Goal: Find specific page/section: Find specific page/section

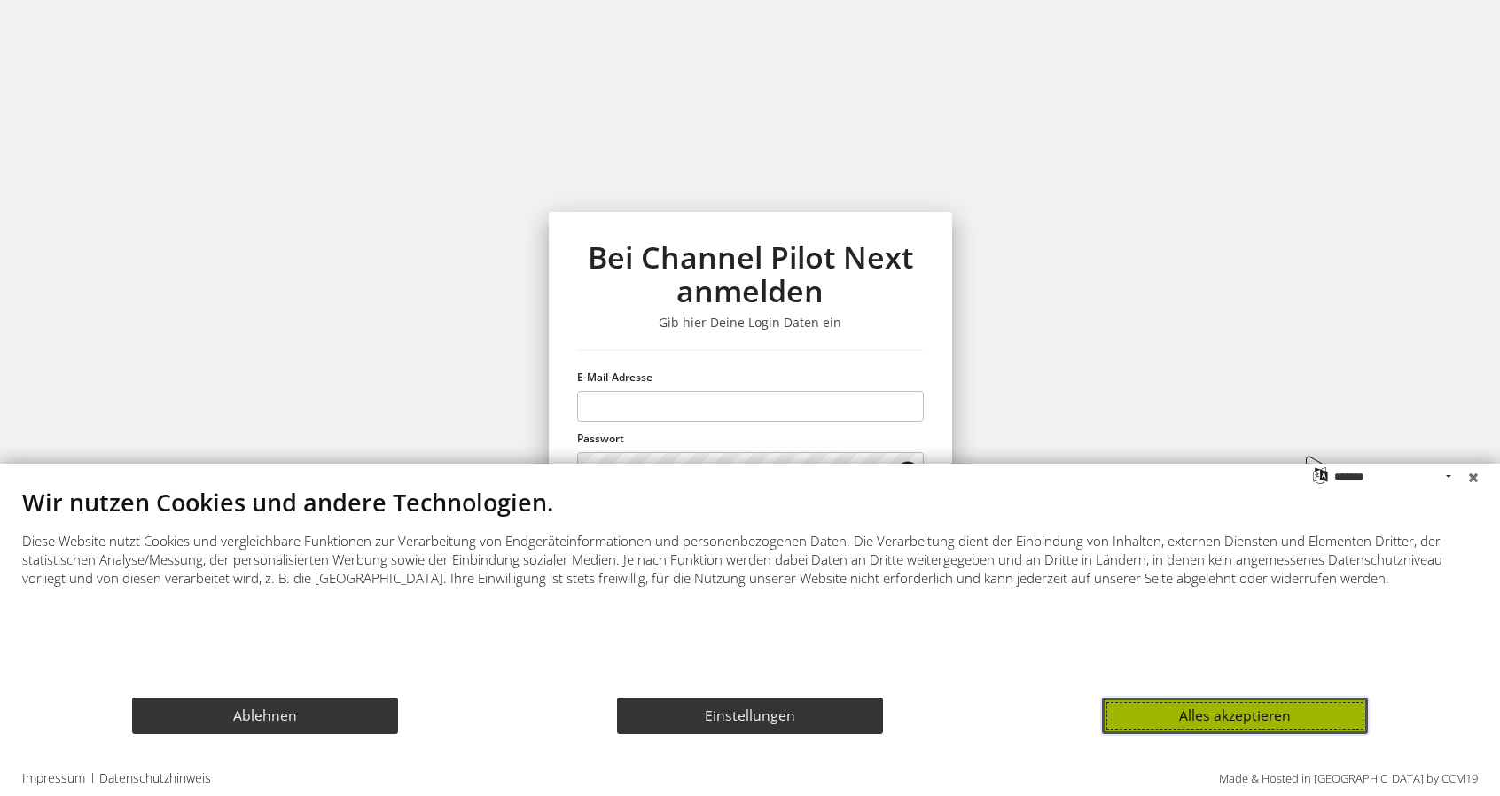
click at [1217, 716] on button "Alles akzeptieren" at bounding box center [1235, 716] width 266 height 36
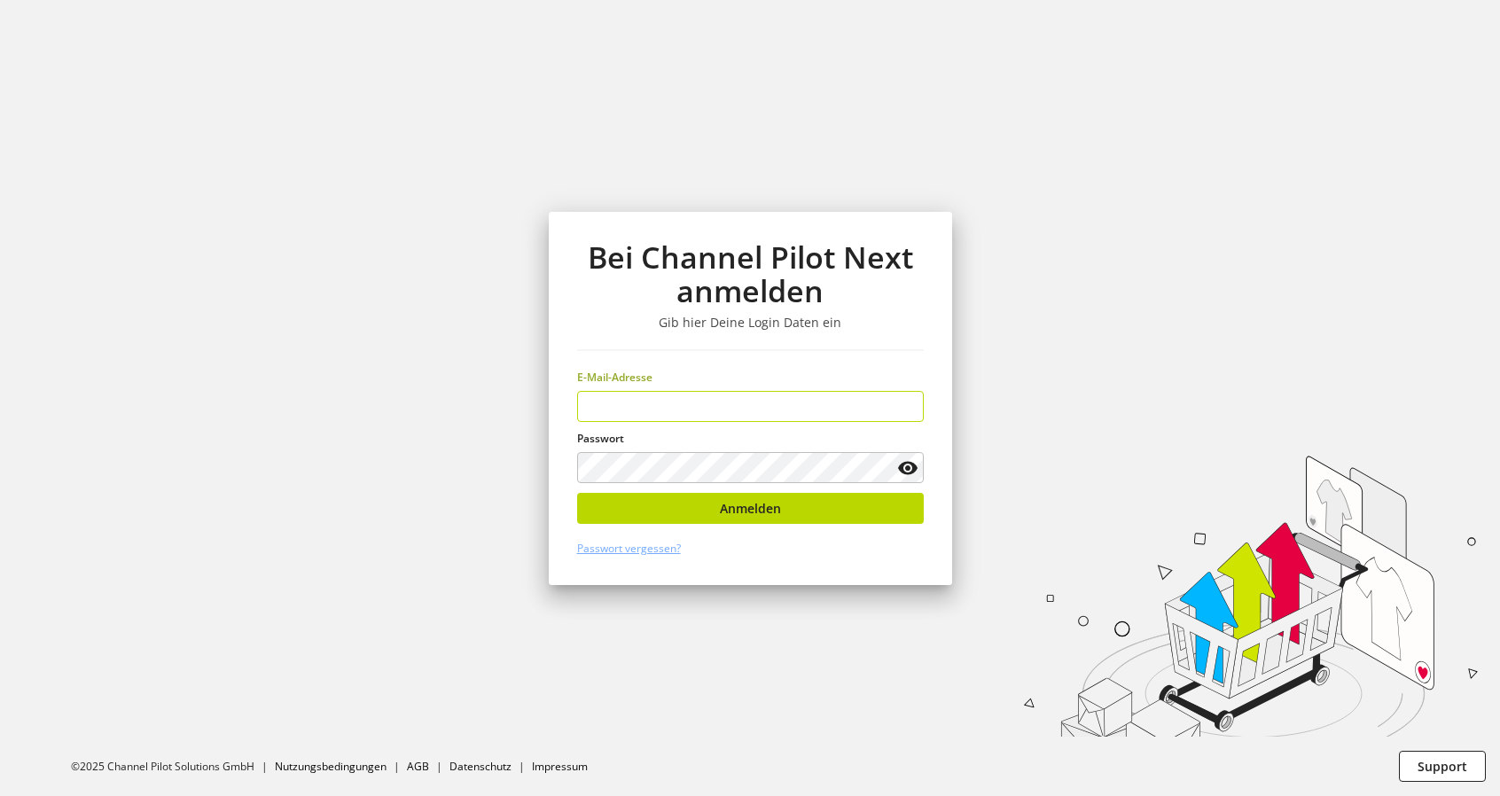
click at [905, 407] on keeper-lock "Open Keeper Popup" at bounding box center [905, 406] width 21 height 21
type input "**********"
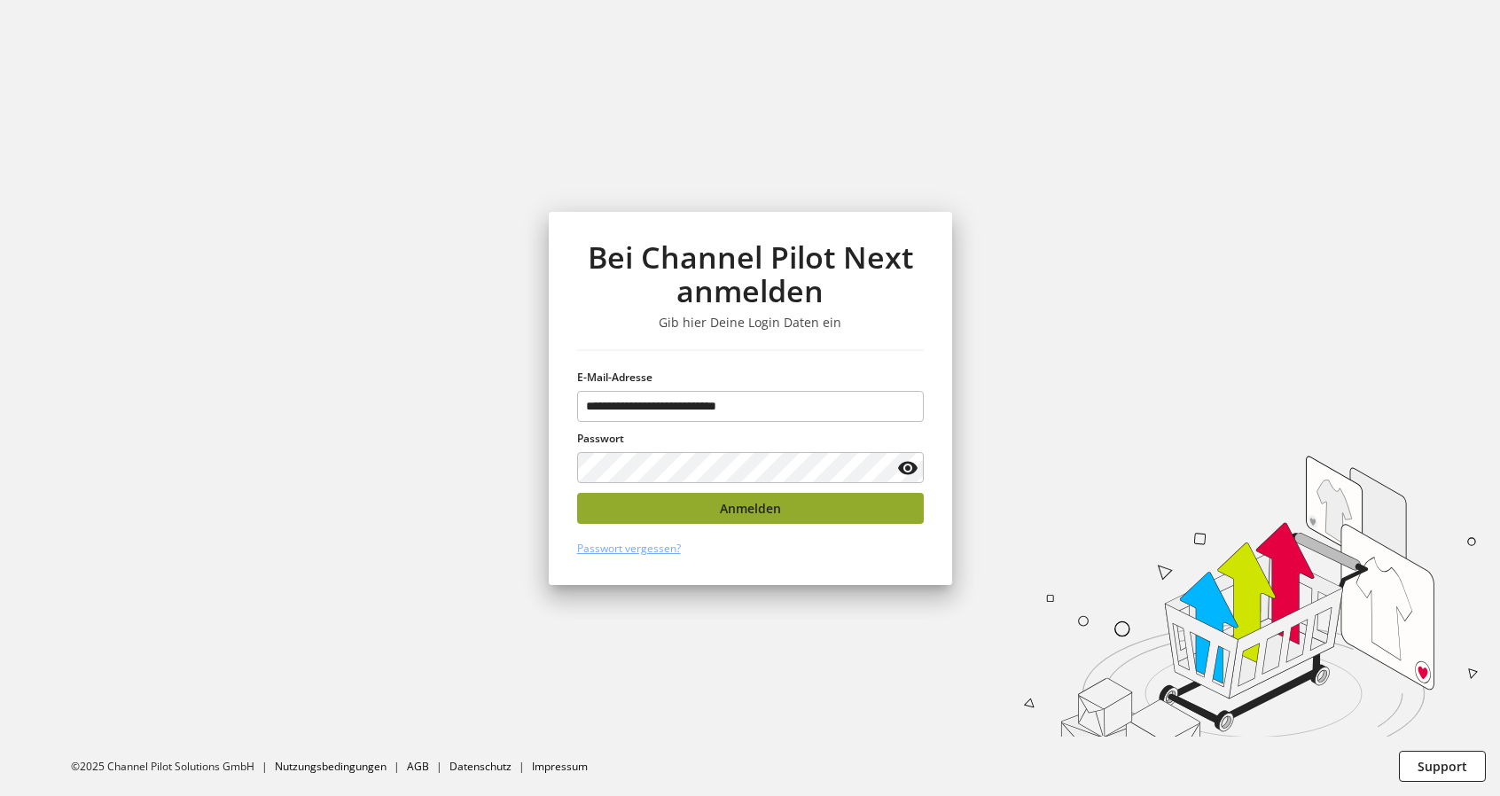
click at [756, 505] on span "Anmelden" at bounding box center [750, 508] width 61 height 19
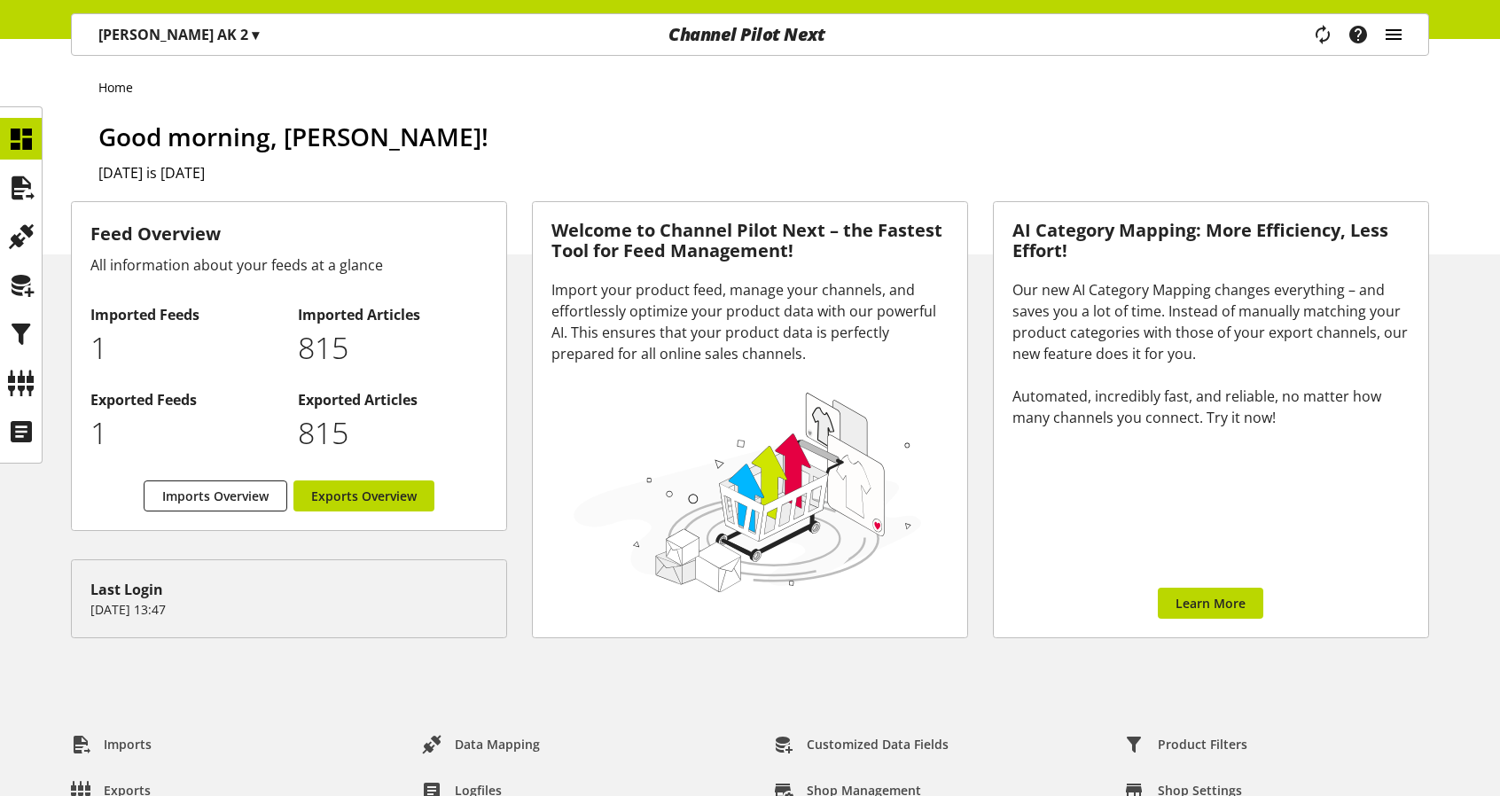
click at [1404, 34] on icon "main navigation" at bounding box center [1393, 35] width 21 height 32
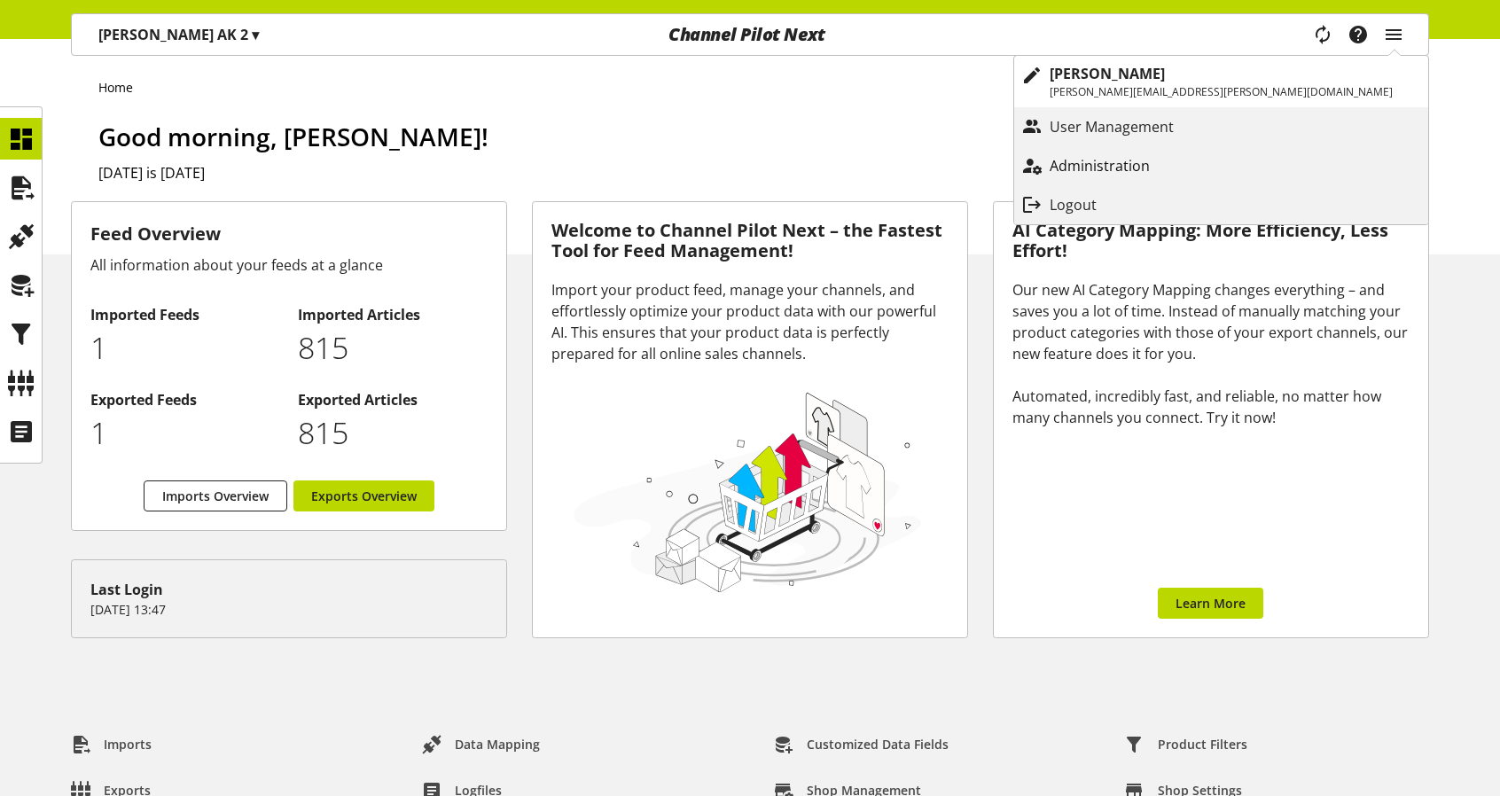
click at [1186, 161] on p "Administration" at bounding box center [1118, 165] width 136 height 21
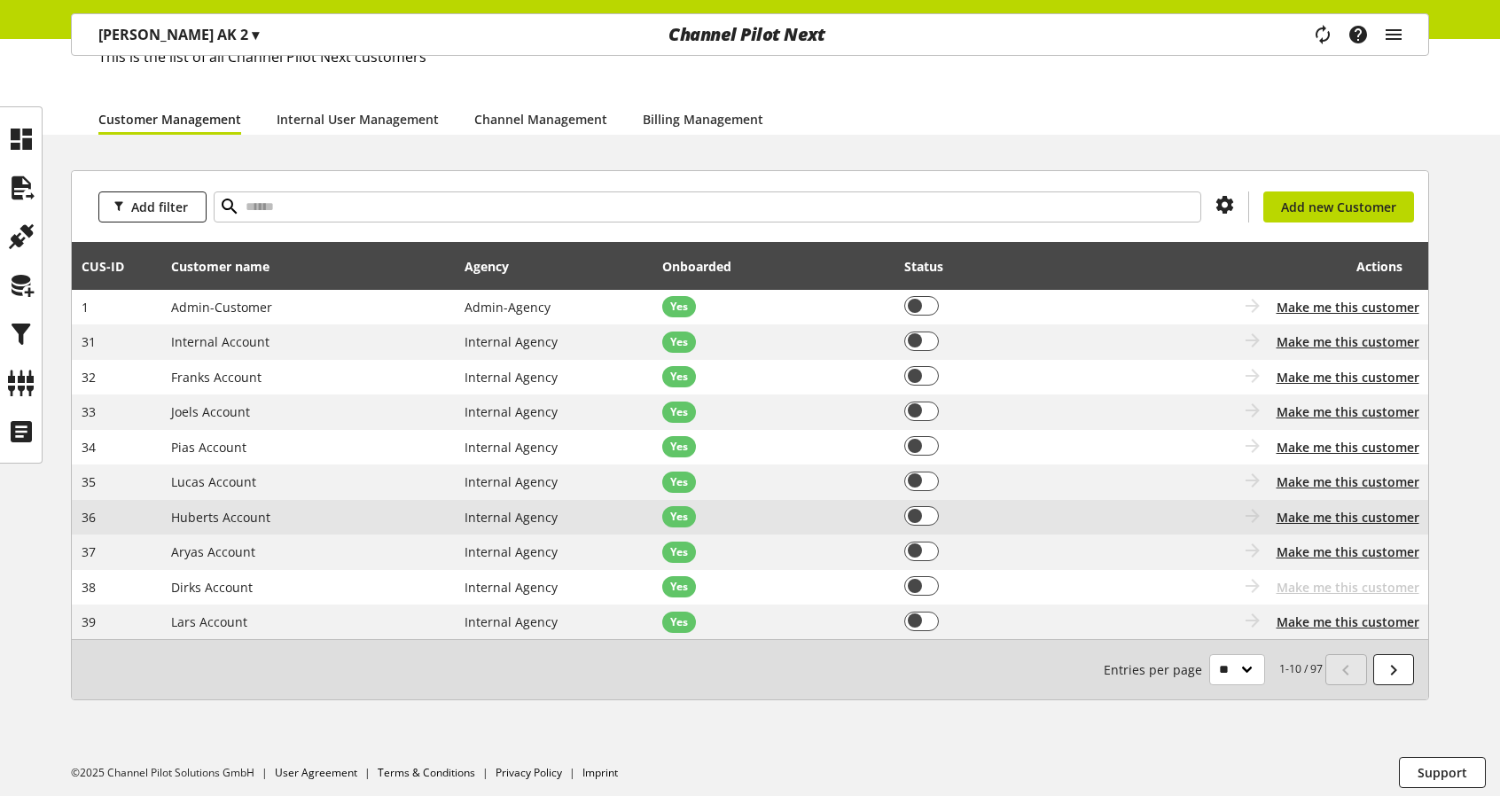
scroll to position [122, 0]
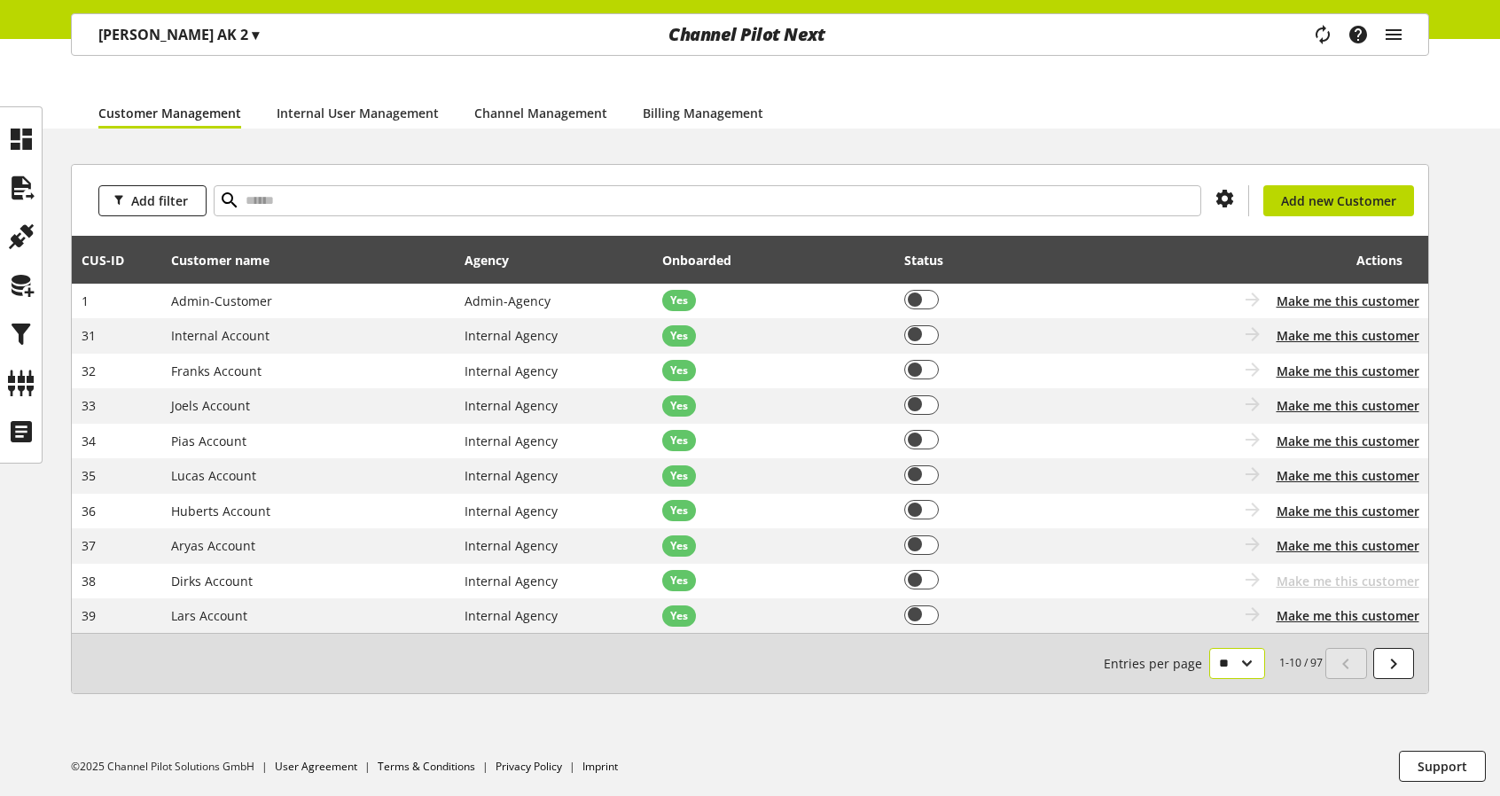
click at [1249, 664] on select "** ** ** ***" at bounding box center [1238, 663] width 56 height 31
select select "***"
click at [1210, 679] on select "** ** ** ***" at bounding box center [1238, 663] width 56 height 31
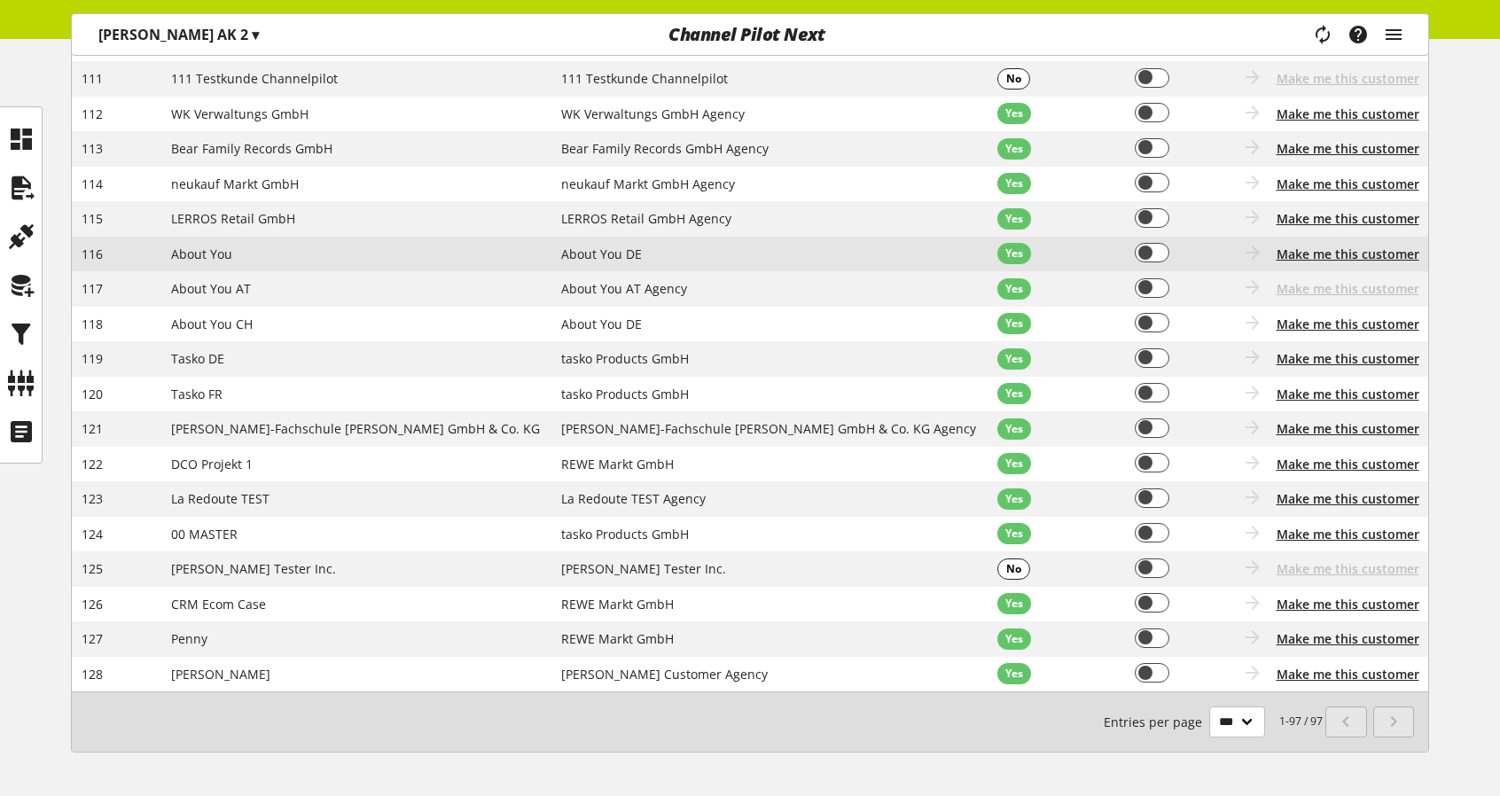
scroll to position [2998, 0]
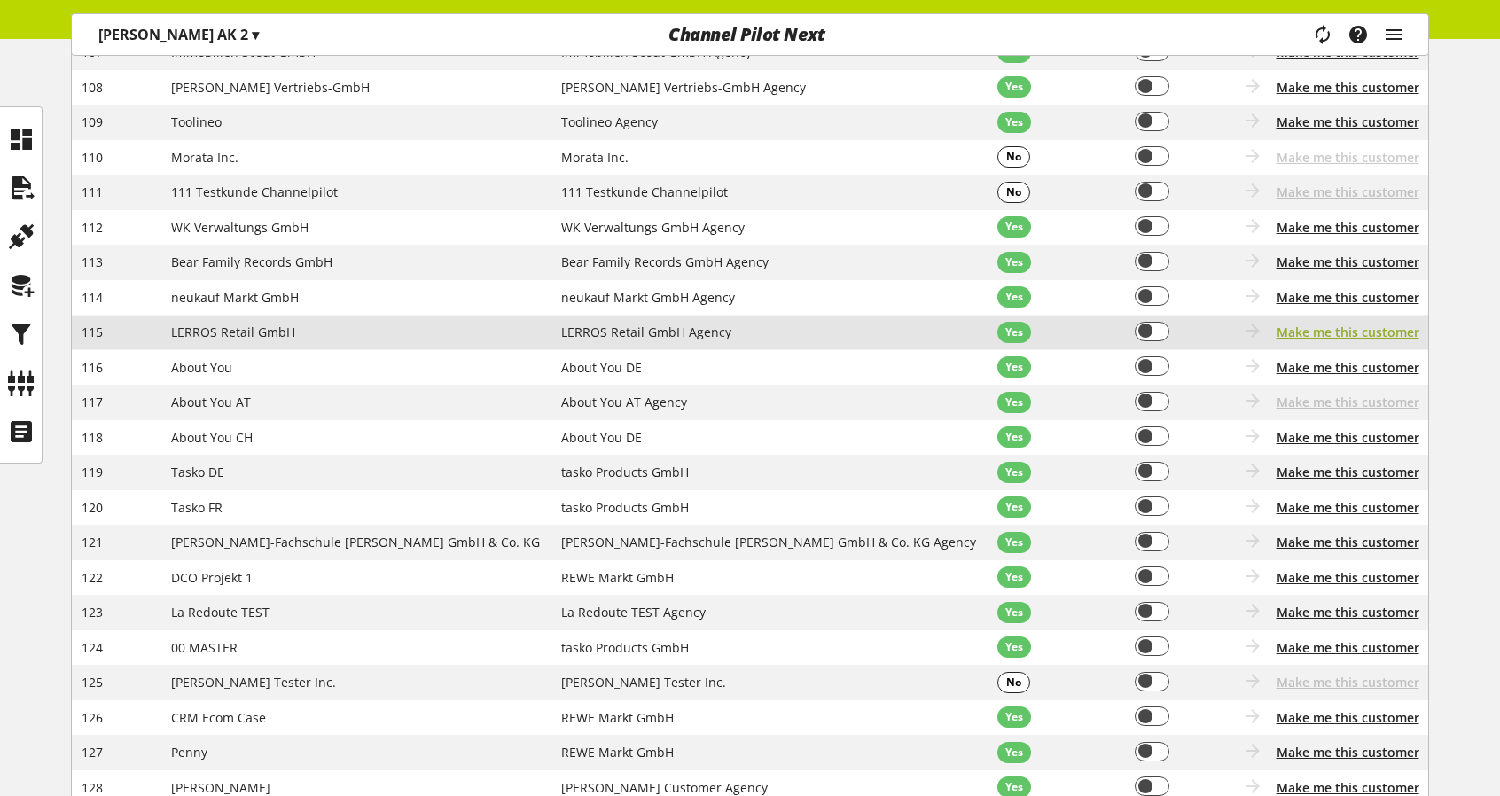
click at [1359, 333] on span "Make me this customer" at bounding box center [1348, 332] width 143 height 19
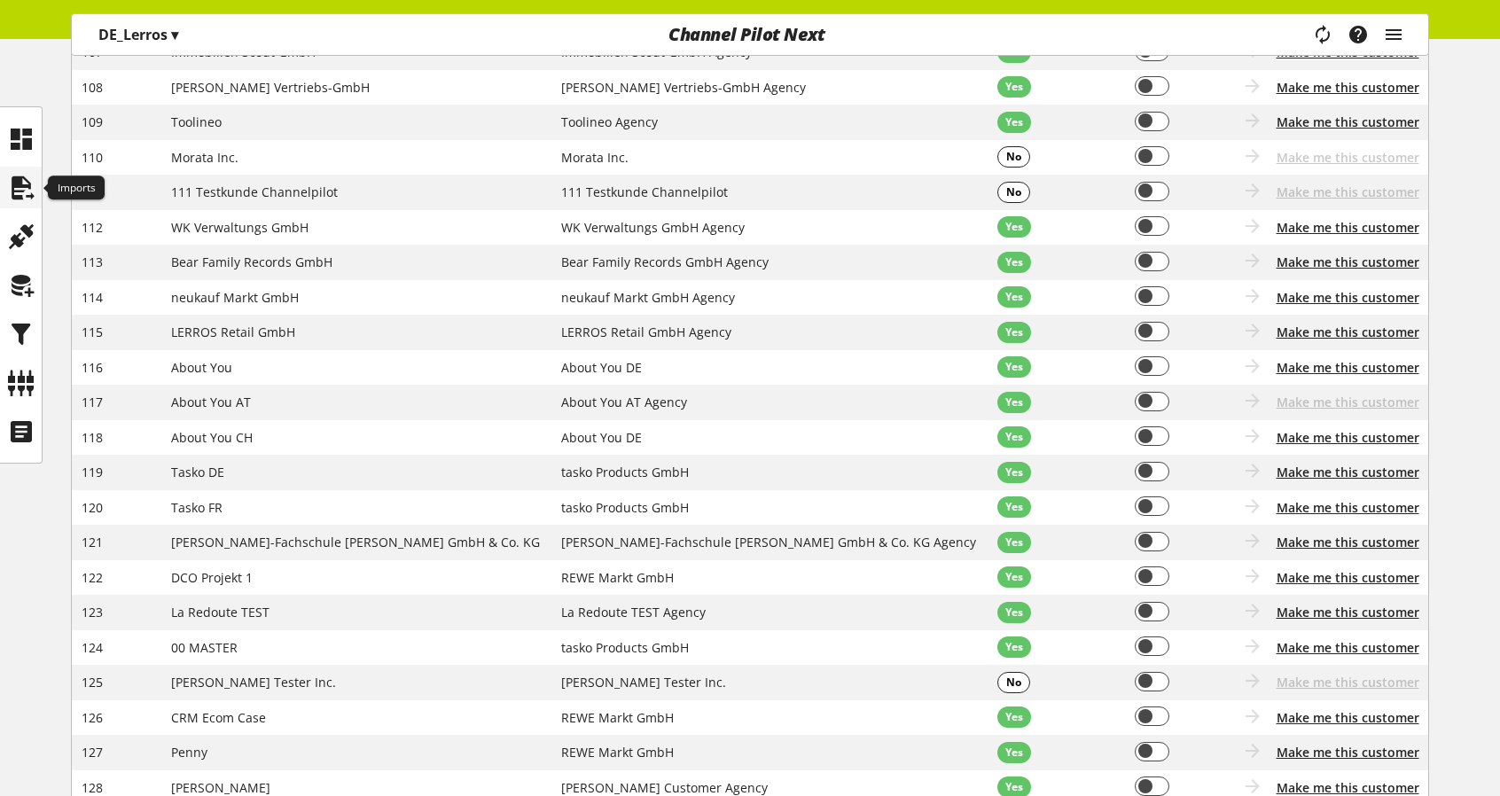
click at [18, 192] on icon at bounding box center [21, 187] width 28 height 35
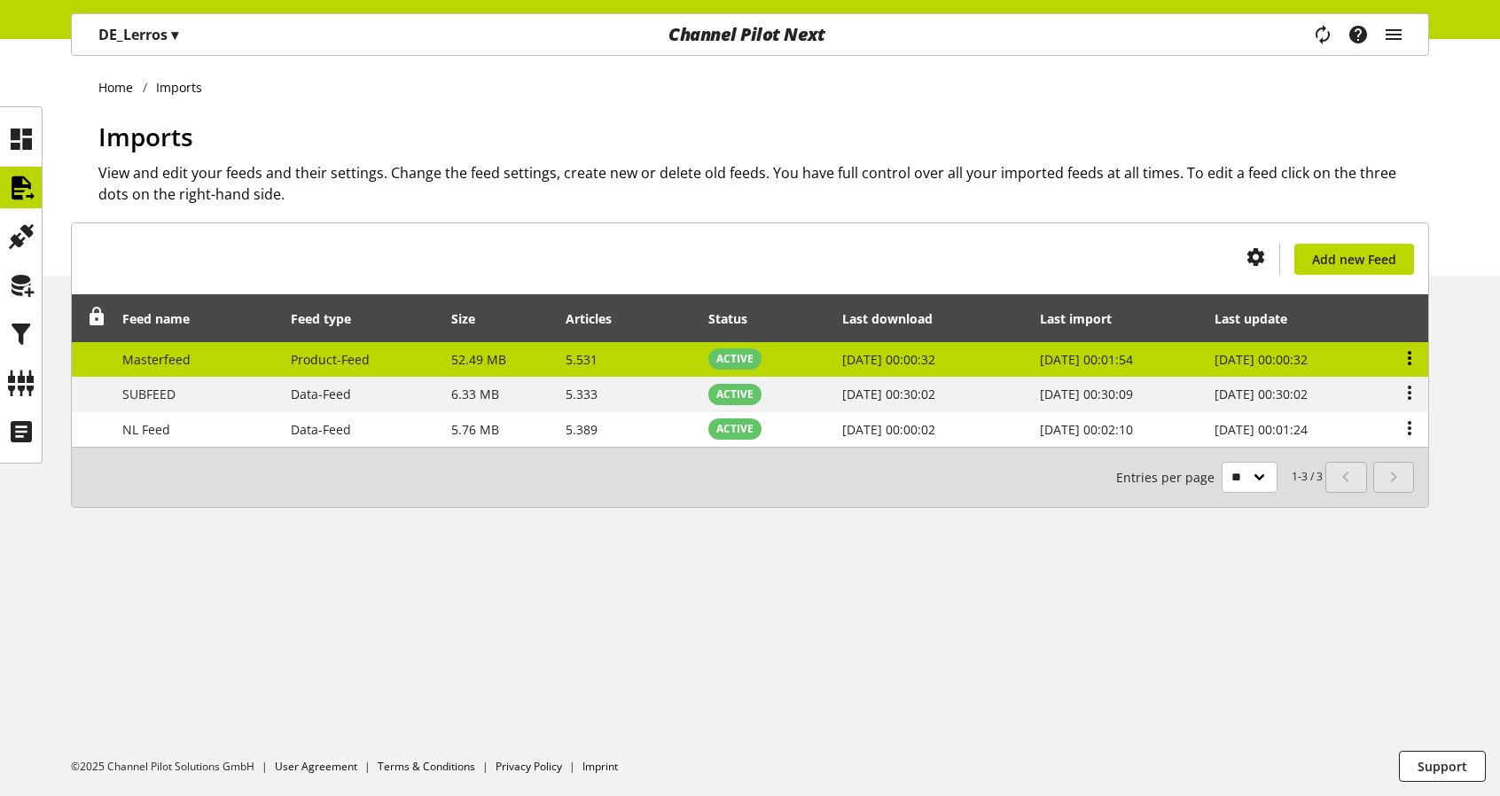
click at [1412, 356] on icon at bounding box center [1409, 358] width 21 height 32
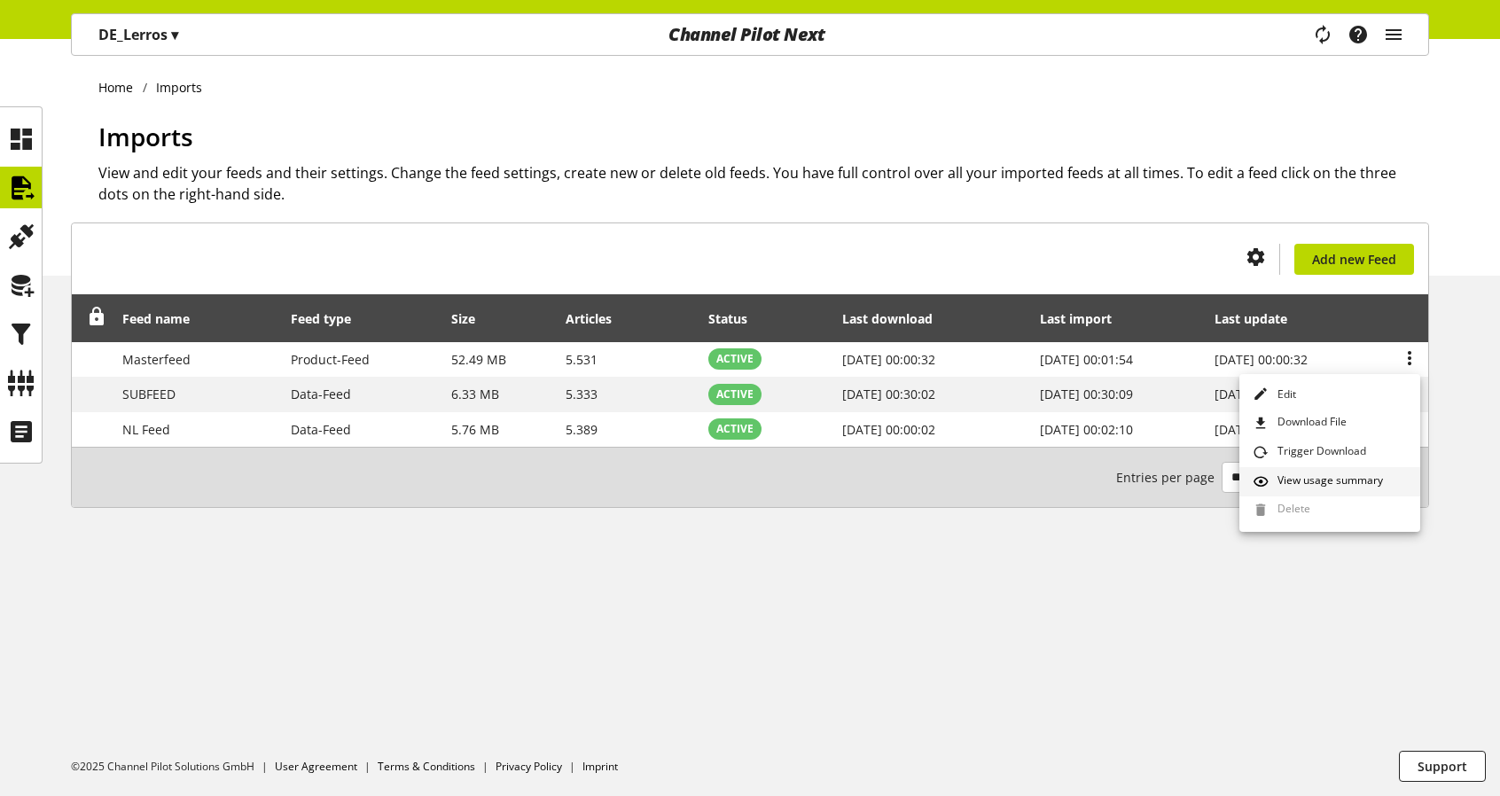
click at [1290, 476] on span "View usage summary" at bounding box center [1327, 483] width 113 height 20
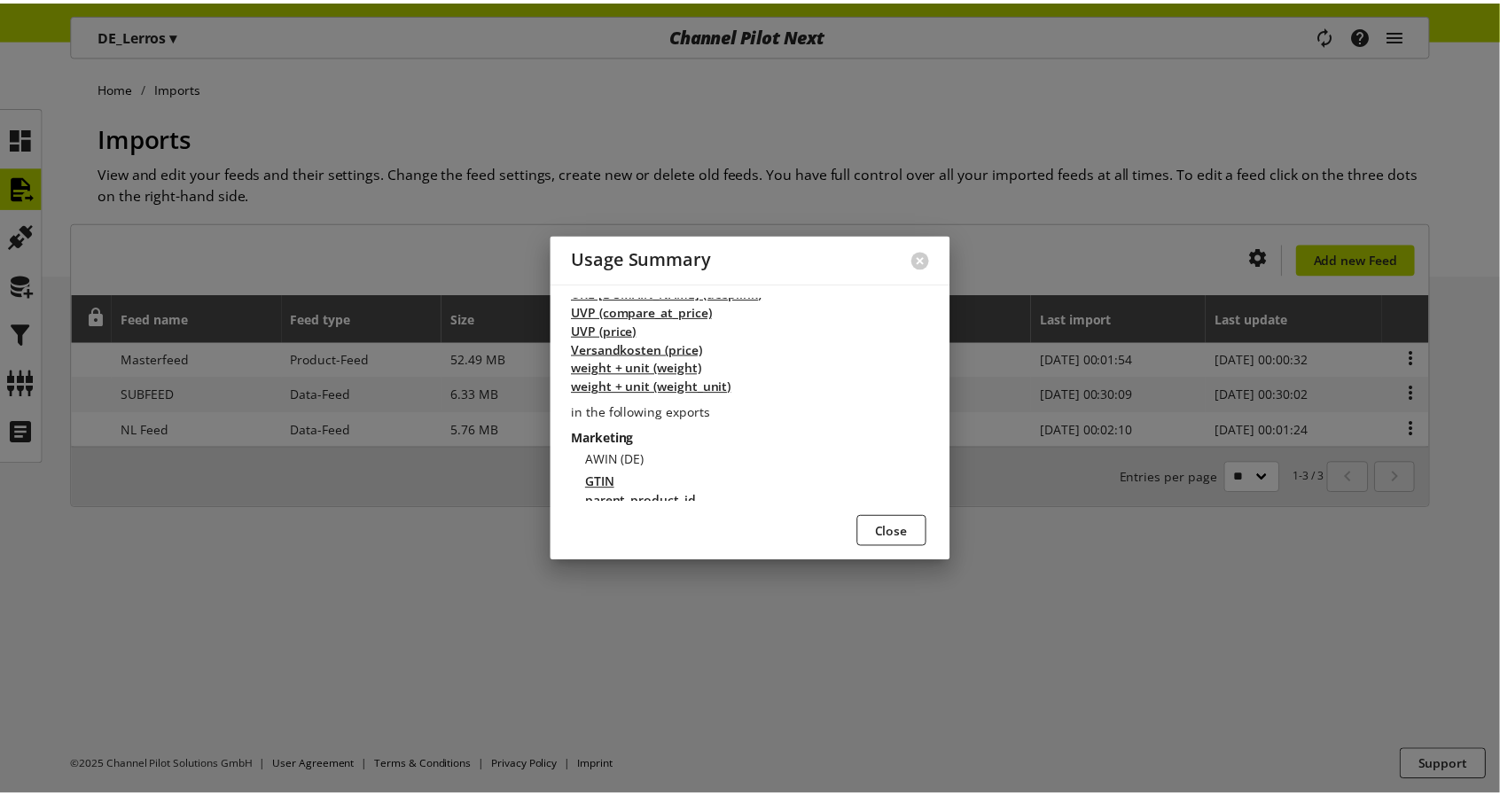
scroll to position [3920, 0]
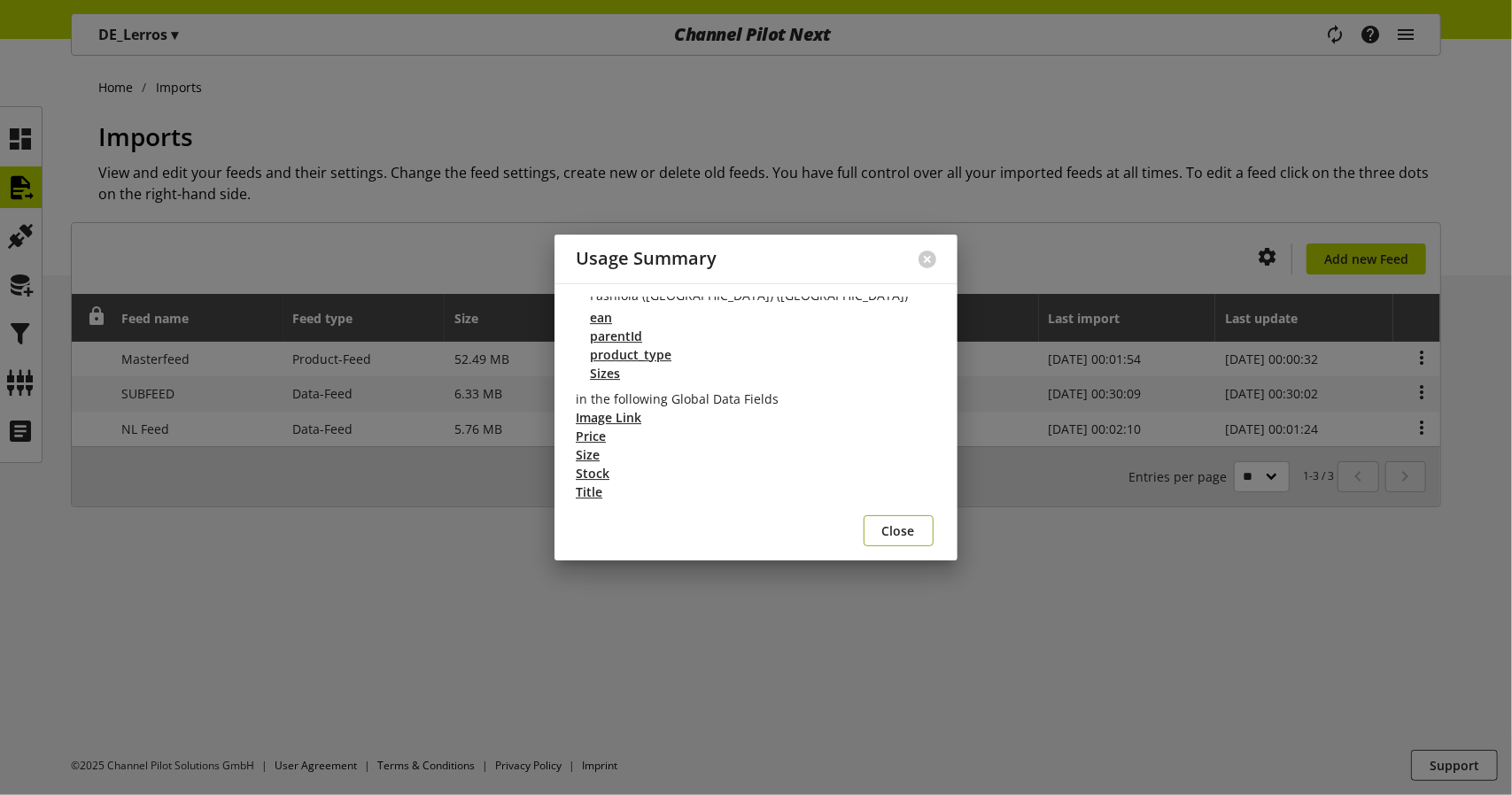
click at [895, 518] on button "Close" at bounding box center [899, 530] width 70 height 31
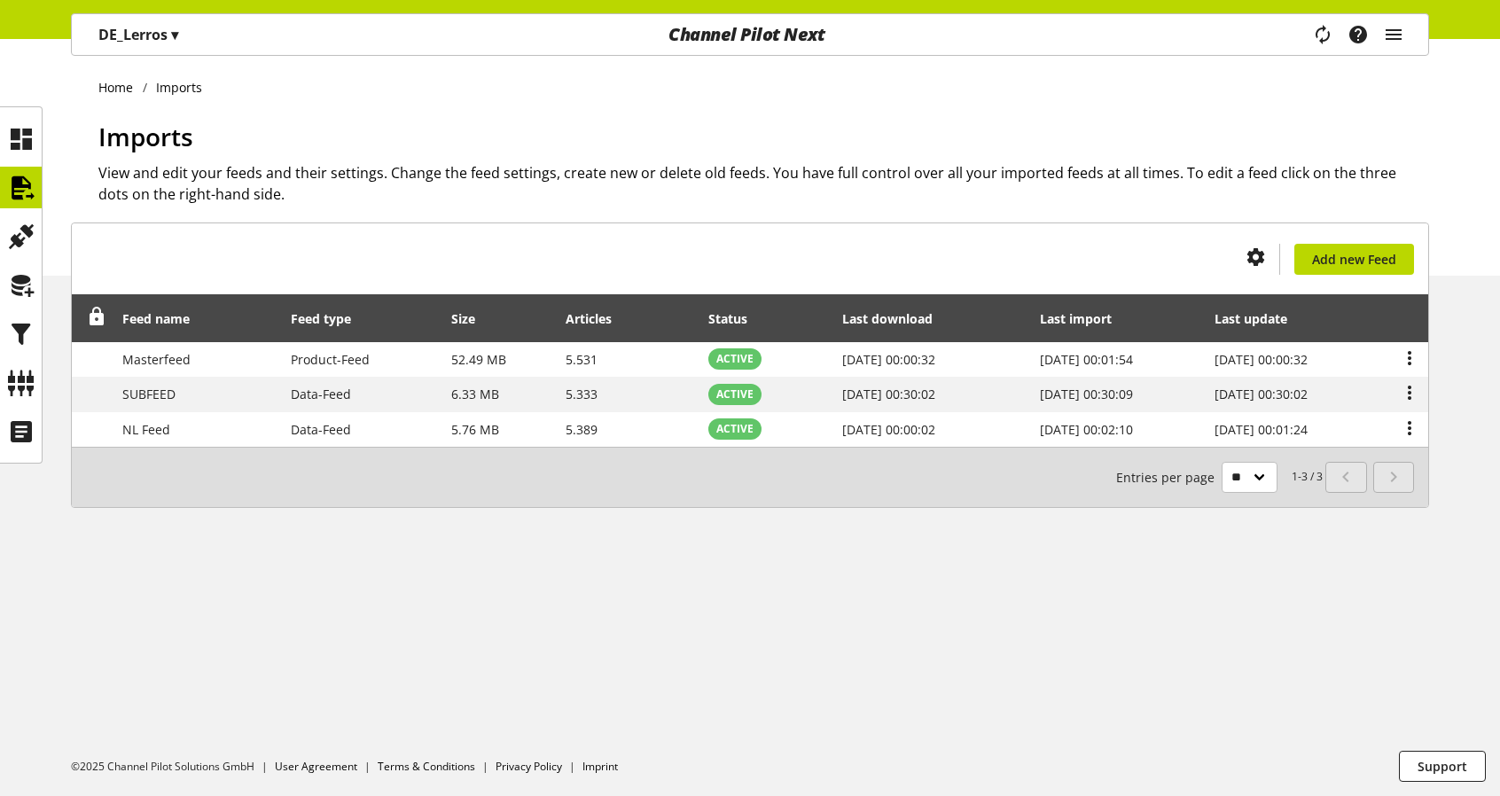
click at [172, 29] on span "▾" at bounding box center [174, 35] width 7 height 20
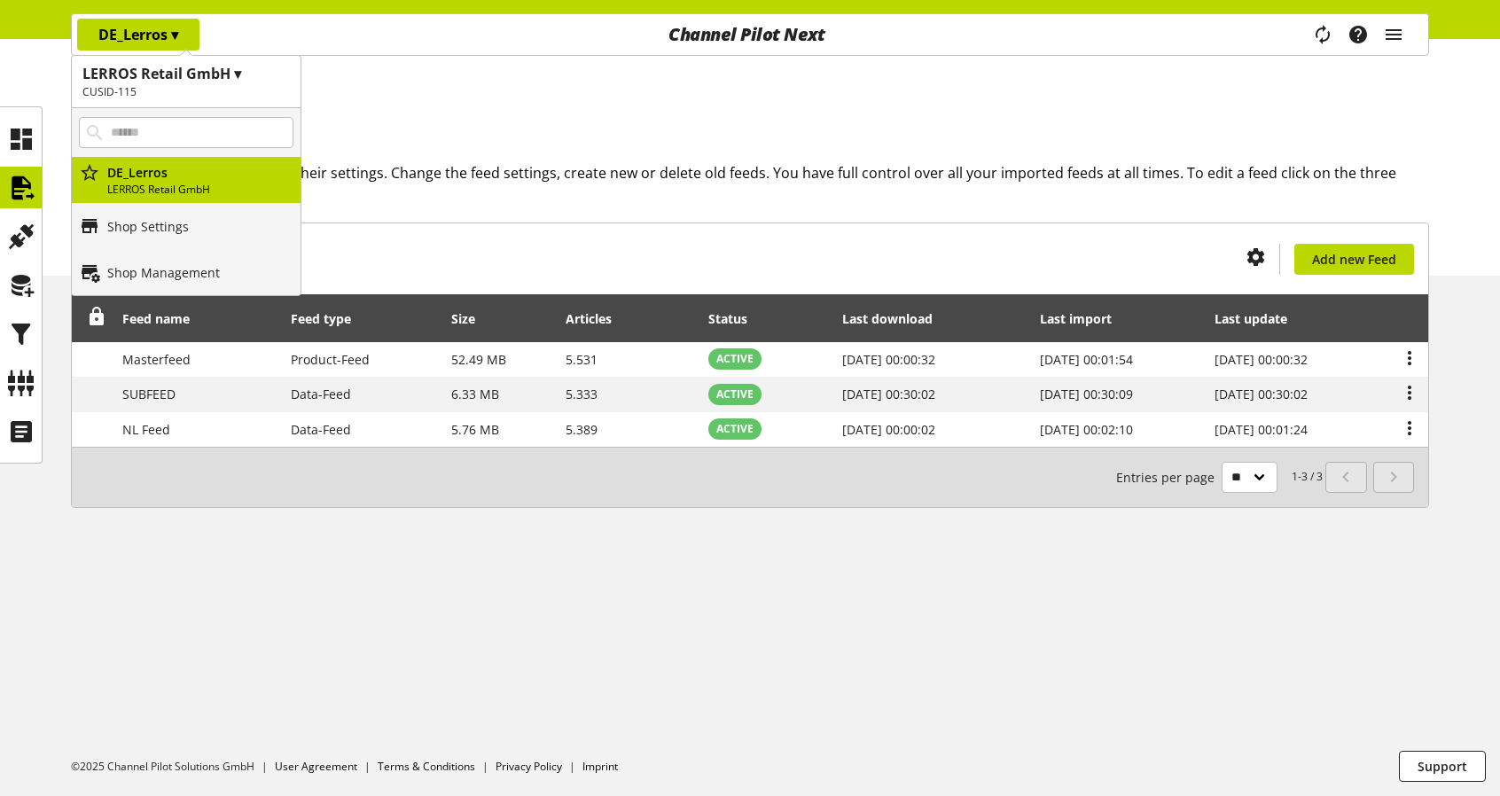
click at [1114, 90] on ul "Home Imports" at bounding box center [763, 87] width 1331 height 19
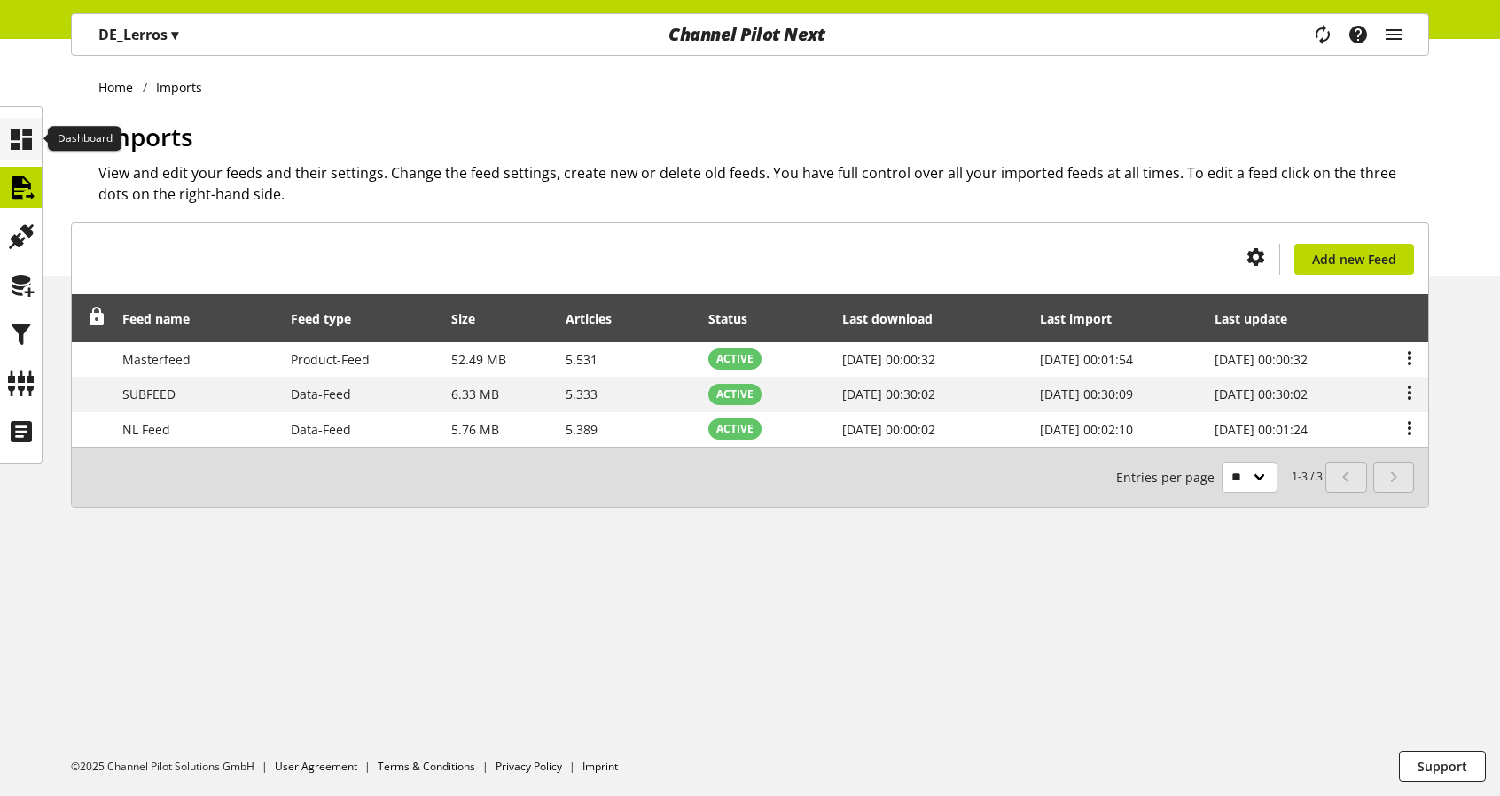
click at [14, 133] on icon at bounding box center [21, 138] width 28 height 35
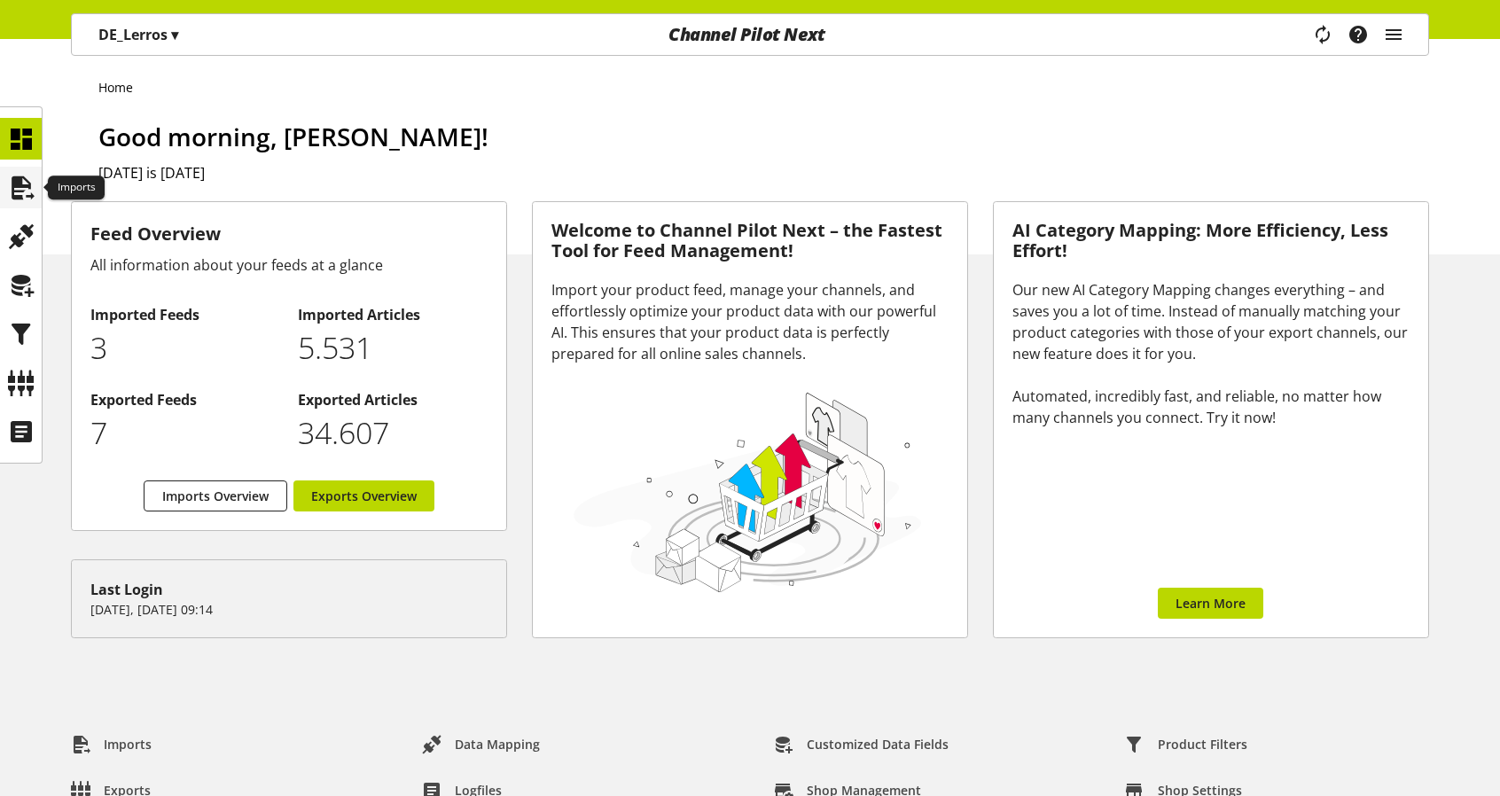
click at [23, 187] on icon at bounding box center [21, 187] width 28 height 35
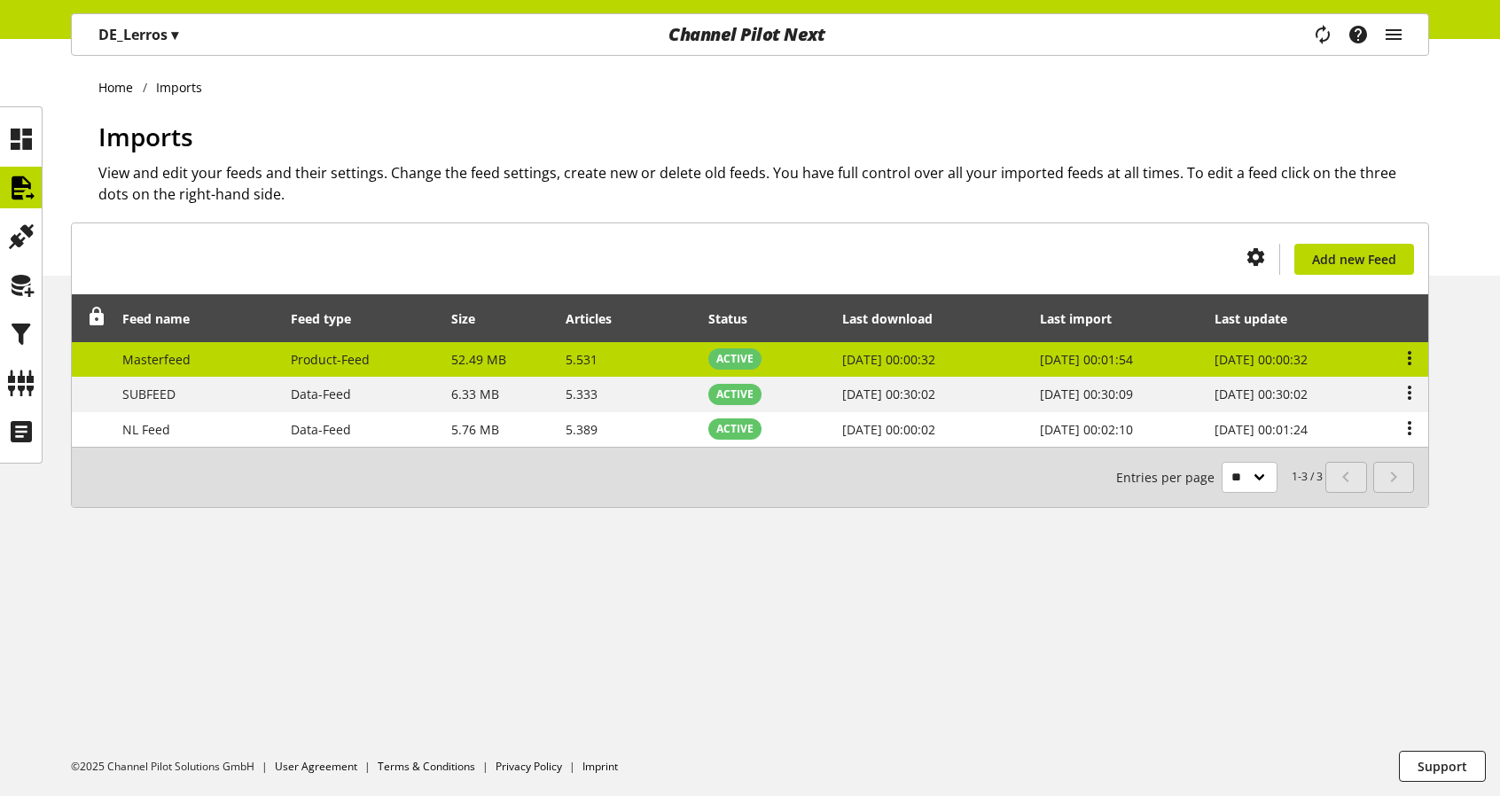
click at [239, 356] on td "Masterfeed" at bounding box center [197, 359] width 169 height 35
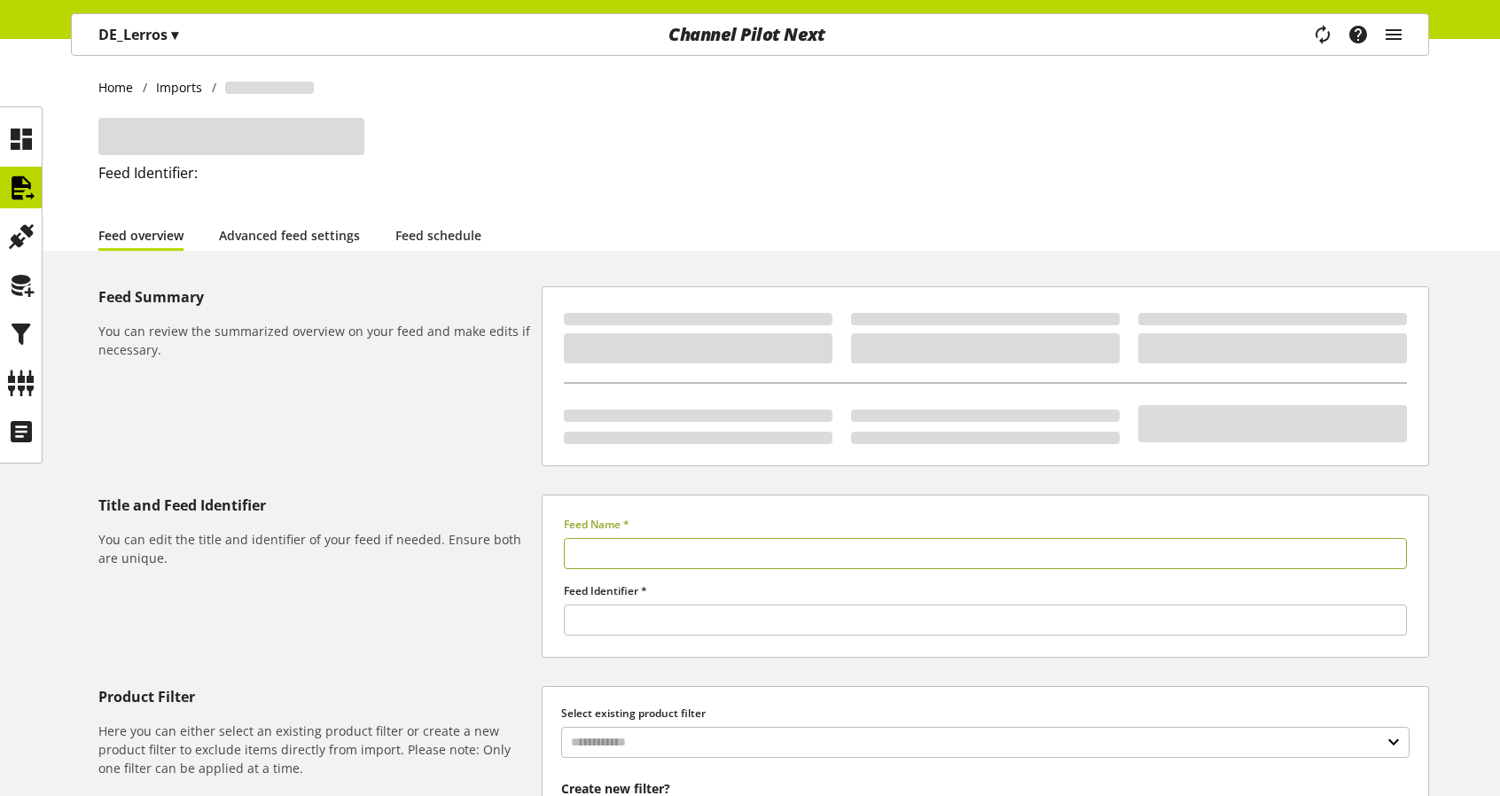
type input "**********"
type input "******"
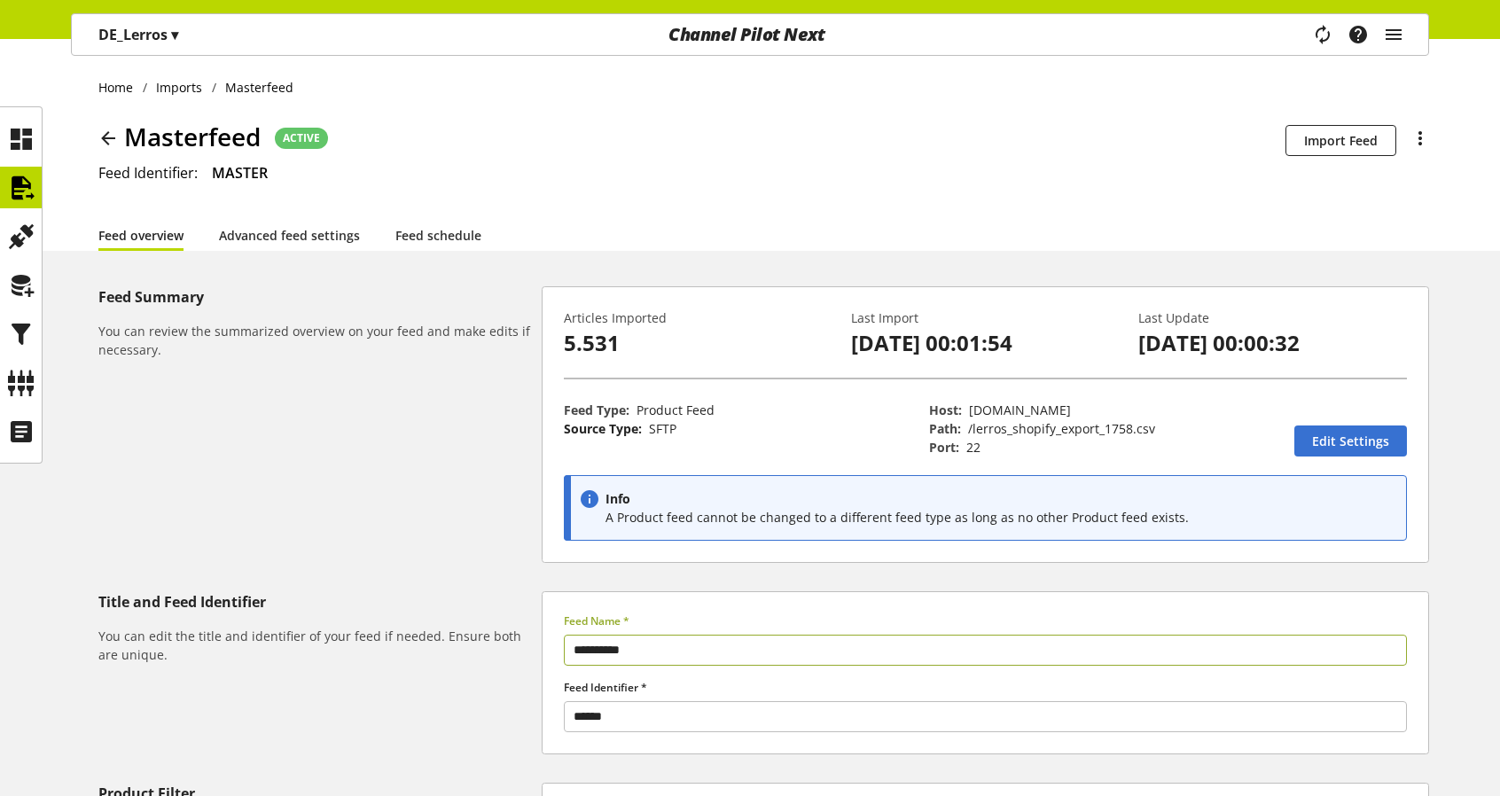
click at [106, 136] on icon at bounding box center [108, 138] width 21 height 32
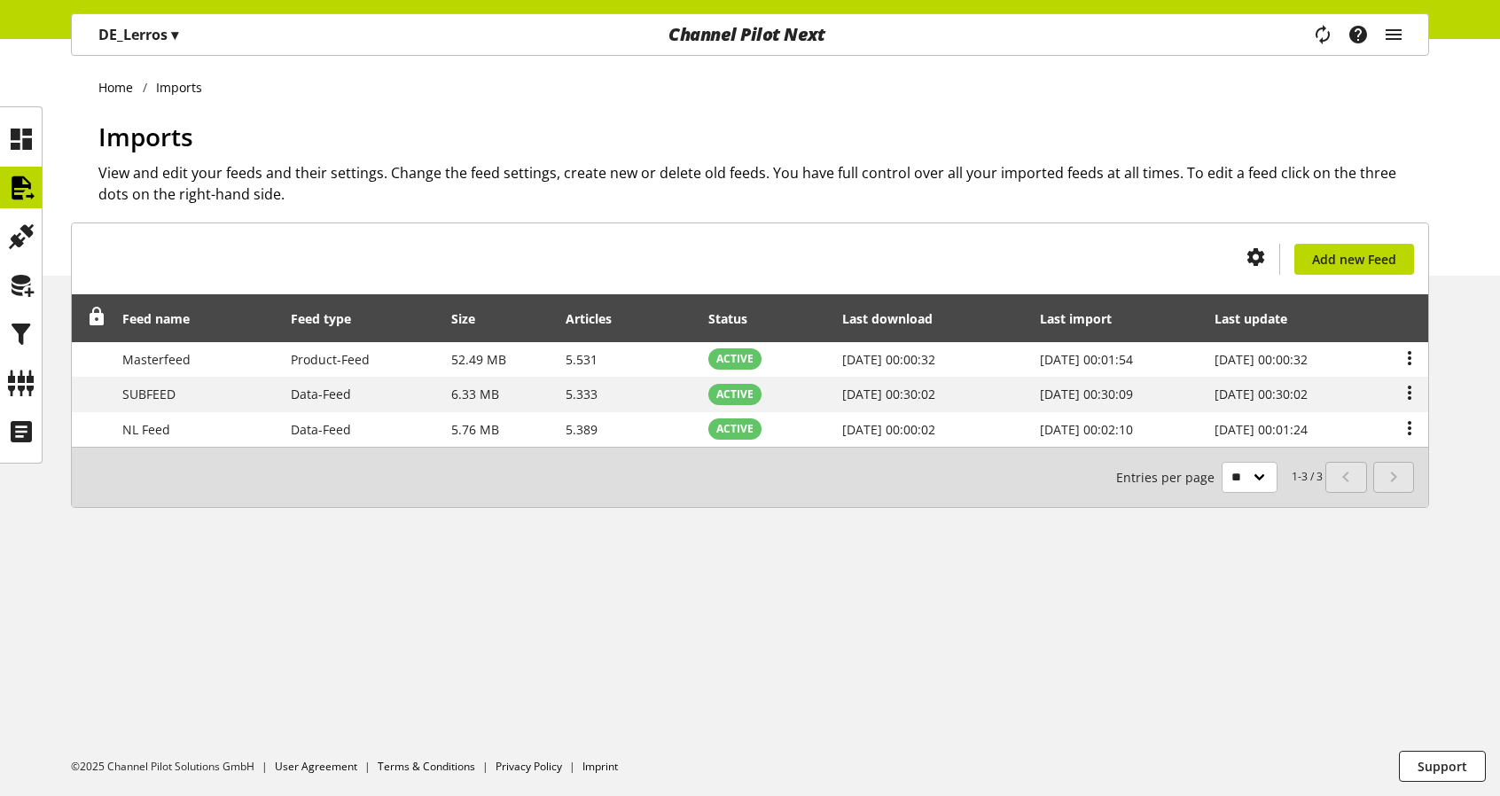
click at [159, 33] on p "DE_Lerros ▾" at bounding box center [138, 34] width 80 height 21
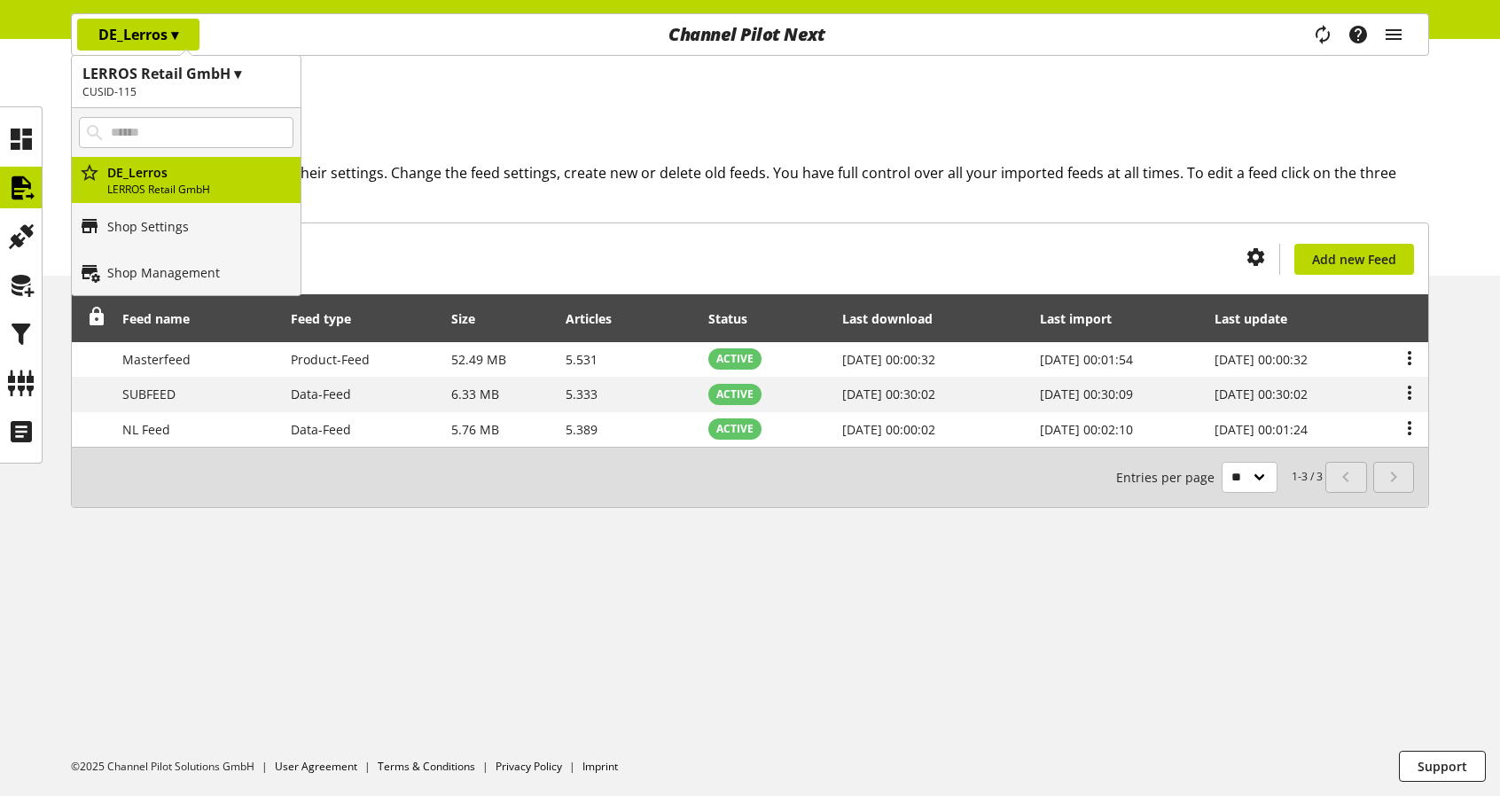
click at [248, 74] on h1 "LERROS Retail GmbH ▾" at bounding box center [186, 73] width 208 height 21
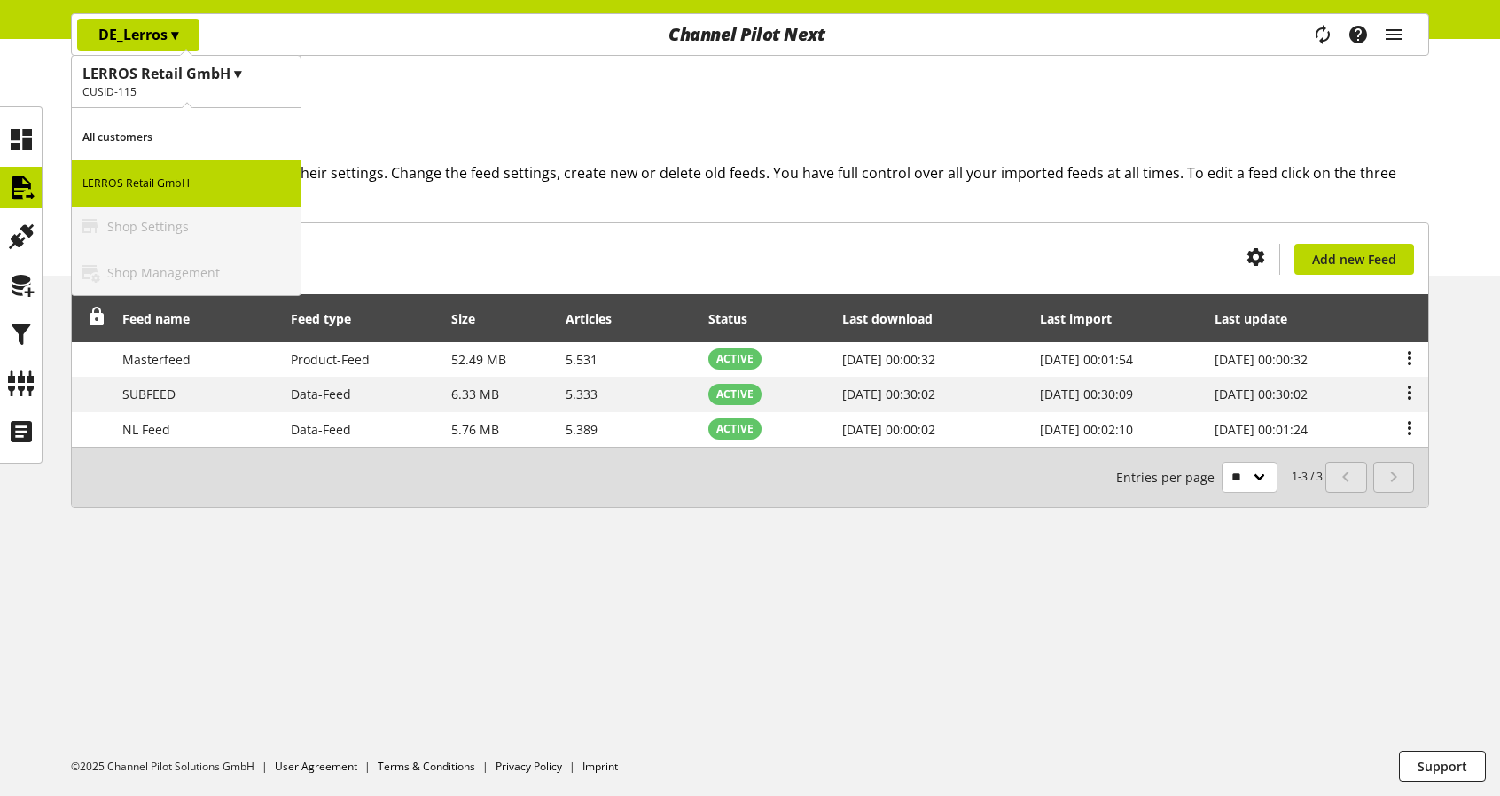
click at [229, 74] on h1 "LERROS Retail GmbH ▾" at bounding box center [186, 73] width 208 height 21
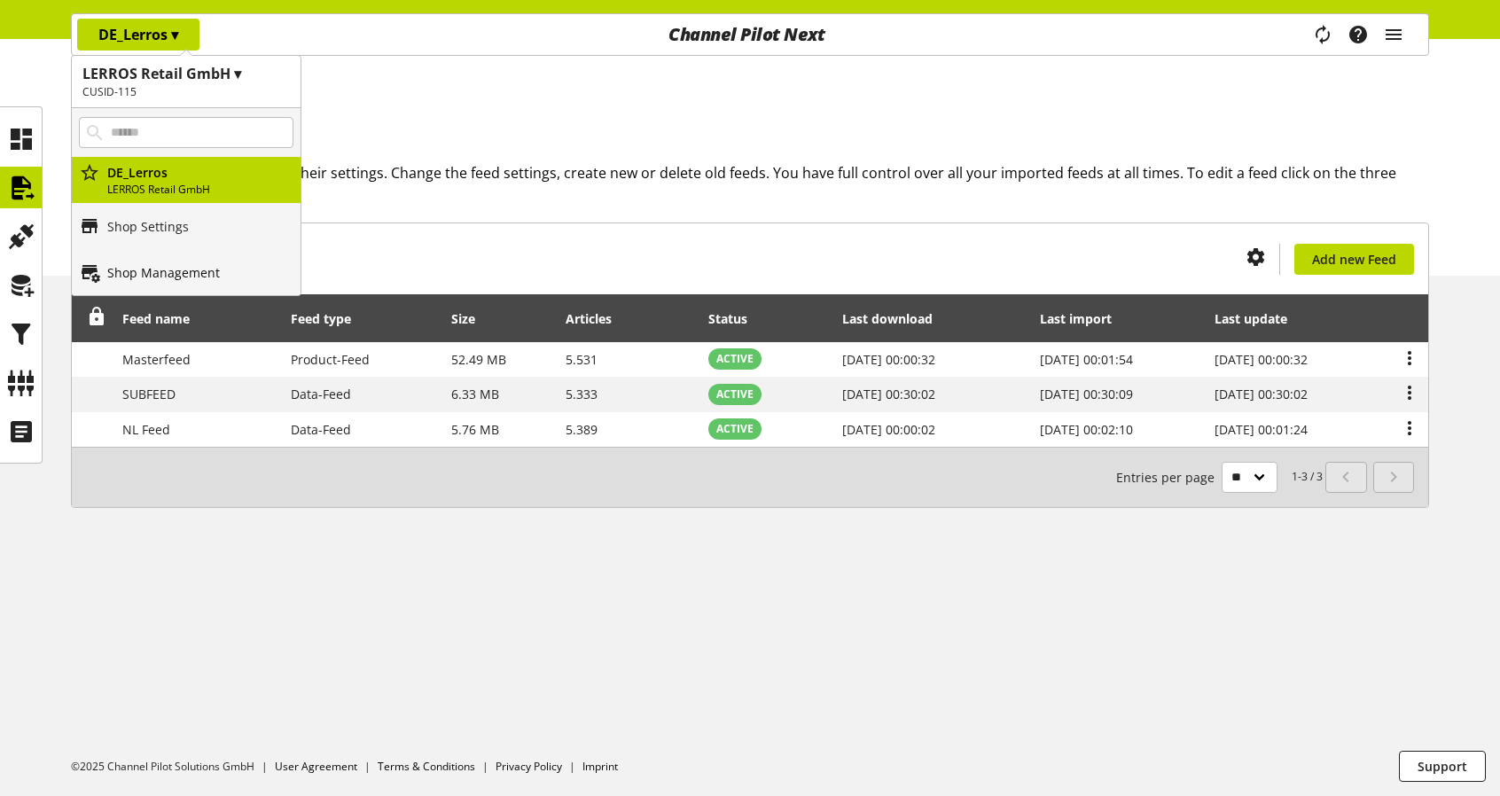
click at [147, 278] on p "Shop Management" at bounding box center [163, 272] width 113 height 19
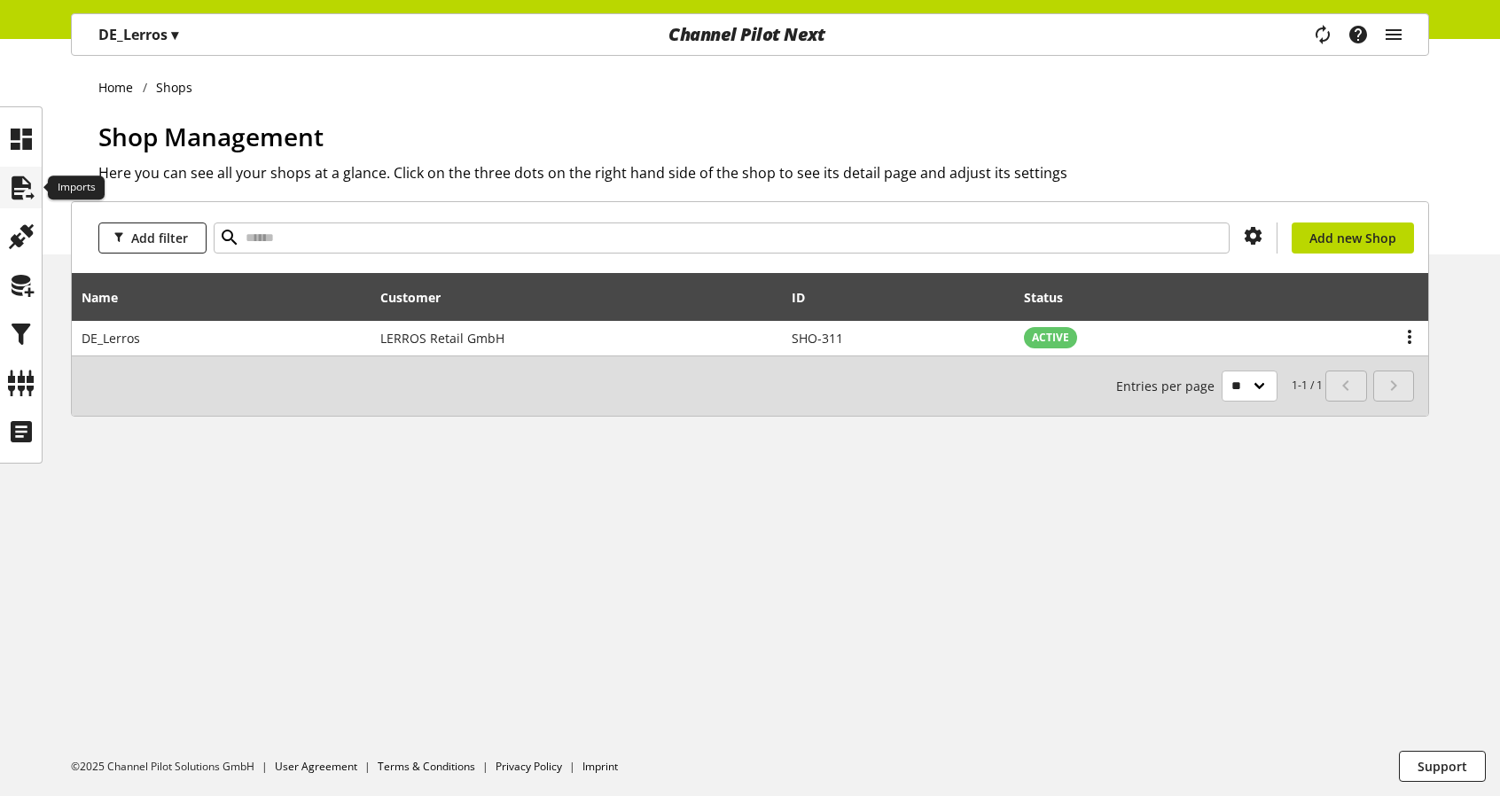
click at [22, 183] on icon at bounding box center [21, 187] width 28 height 35
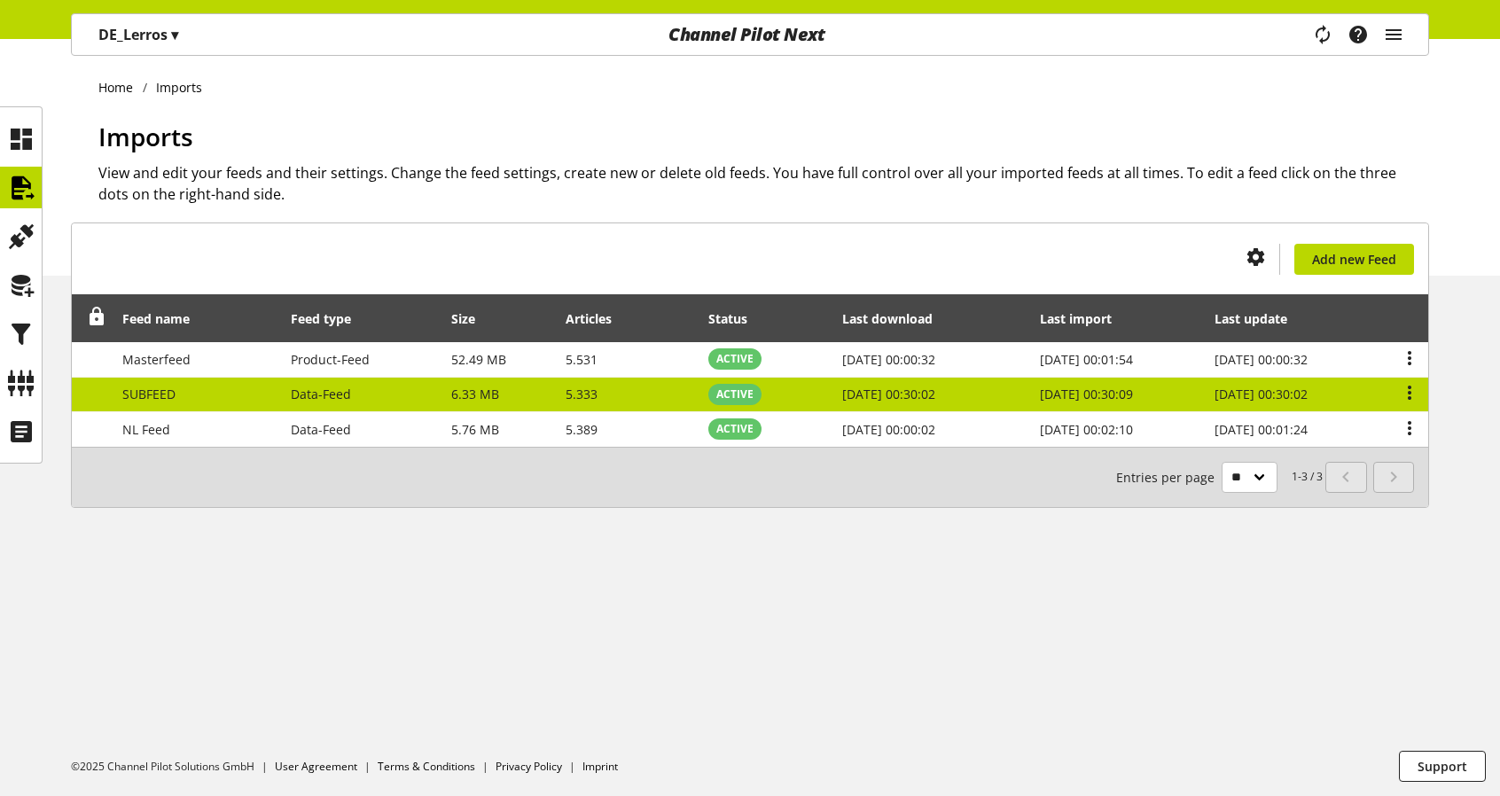
click at [152, 394] on span "SUBFEED" at bounding box center [148, 394] width 53 height 17
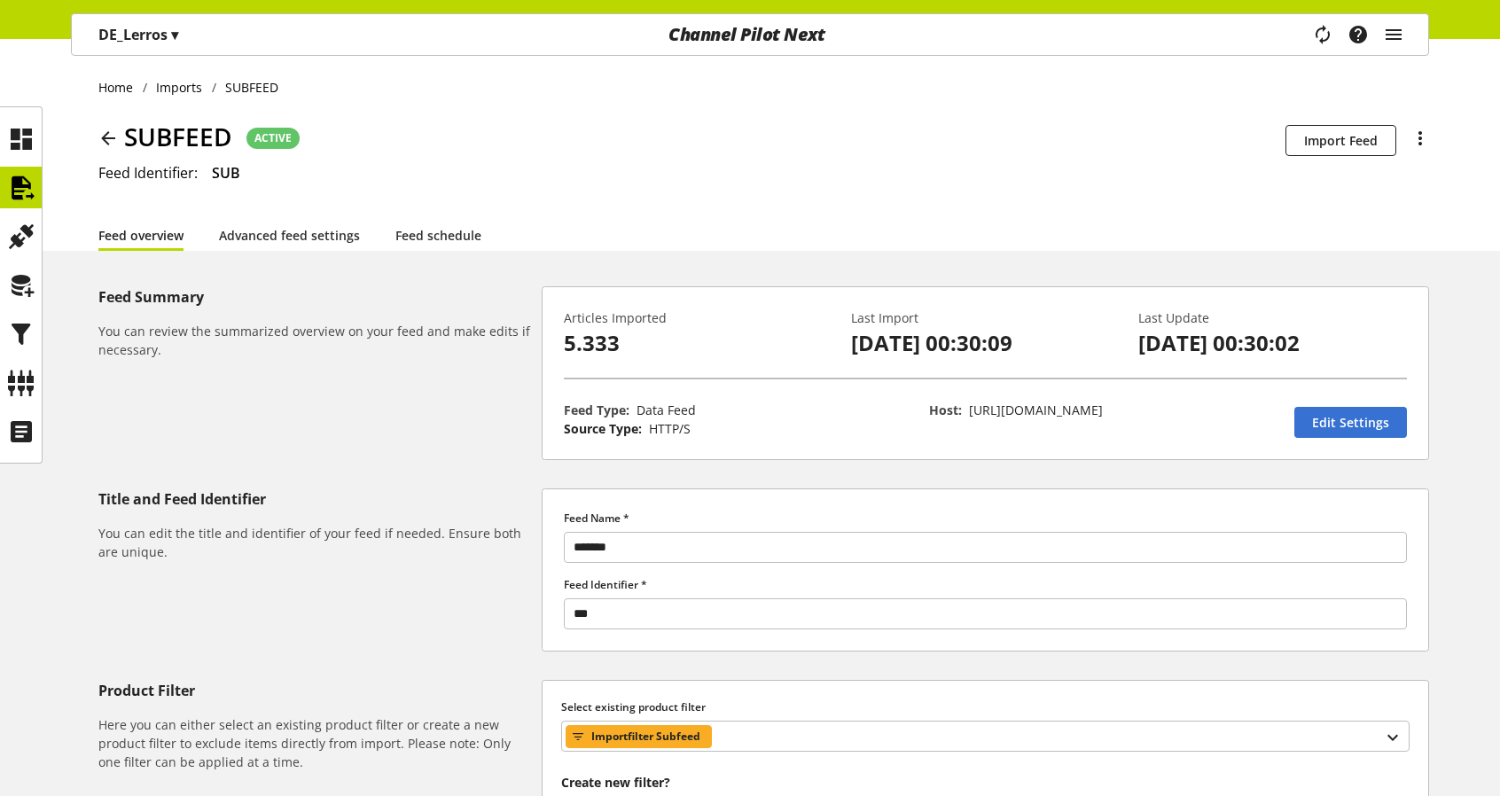
click at [104, 134] on icon at bounding box center [108, 138] width 21 height 32
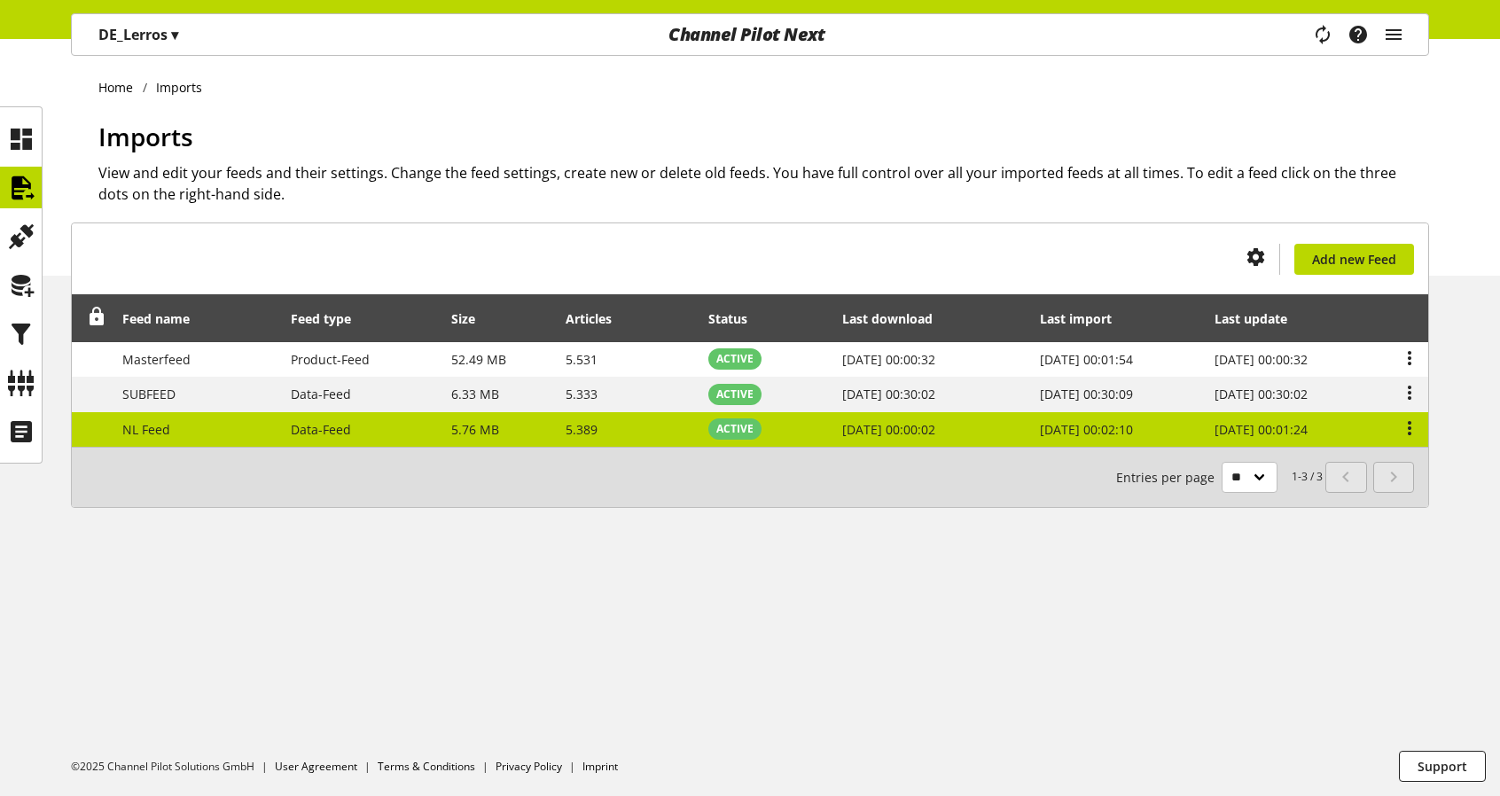
click at [137, 430] on span "NL Feed" at bounding box center [146, 429] width 48 height 17
